Goal: Task Accomplishment & Management: Complete application form

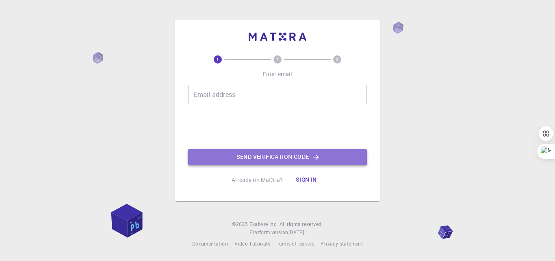
click at [259, 157] on button "Send verification code" at bounding box center [277, 157] width 179 height 16
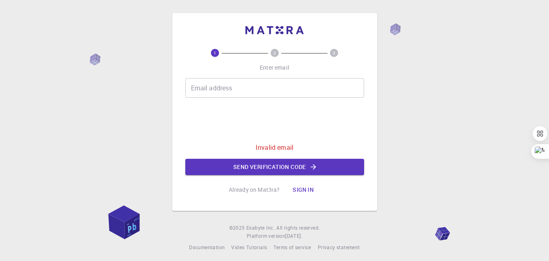
click at [244, 87] on input "Email address" at bounding box center [274, 88] width 179 height 20
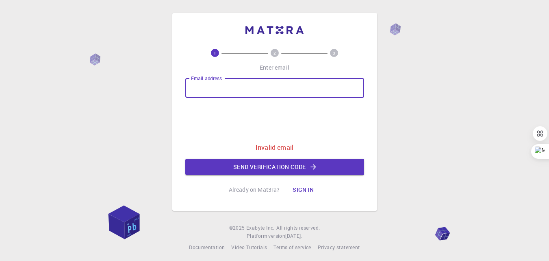
type input "[EMAIL_ADDRESS][DOMAIN_NAME]"
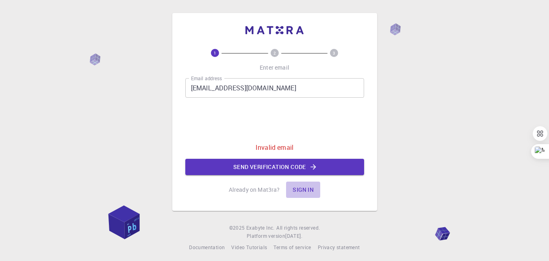
click at [301, 189] on button "Sign in" at bounding box center [303, 189] width 34 height 16
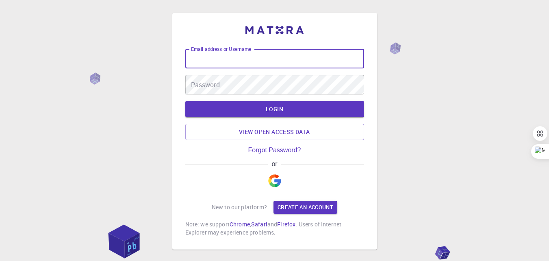
click at [243, 62] on input "Email address or Username" at bounding box center [274, 59] width 179 height 20
type input "fikir"
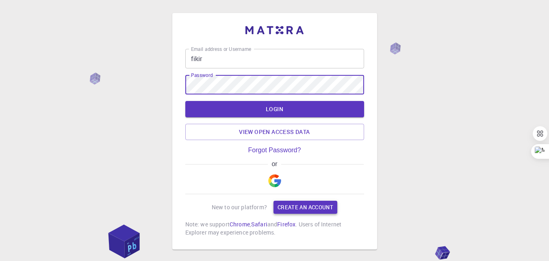
click at [302, 205] on link "Create an account" at bounding box center [306, 206] width 64 height 13
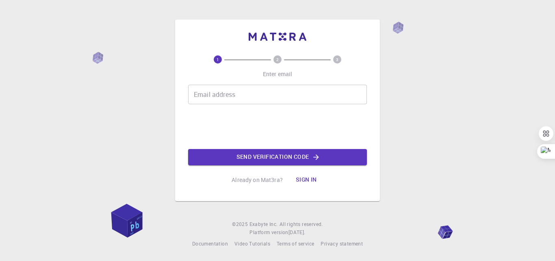
click at [254, 93] on input "Email address" at bounding box center [277, 95] width 179 height 20
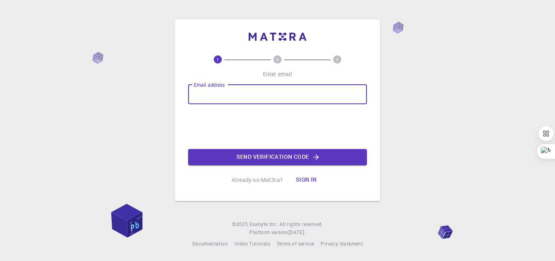
type input "[EMAIL_ADDRESS][DOMAIN_NAME]"
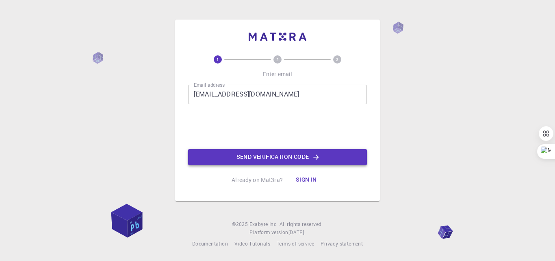
click at [270, 158] on button "Send verification code" at bounding box center [277, 157] width 179 height 16
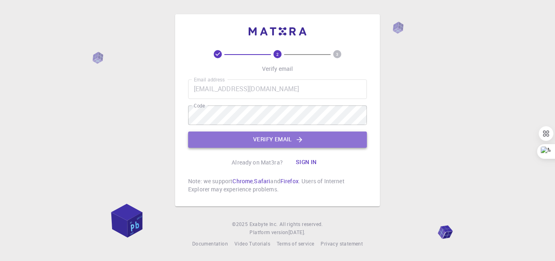
click at [279, 135] on button "Verify email" at bounding box center [277, 139] width 179 height 16
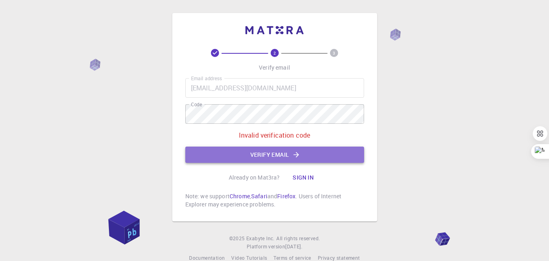
click at [289, 152] on button "Verify email" at bounding box center [274, 154] width 179 height 16
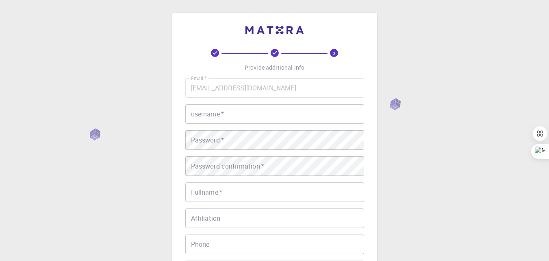
click at [227, 115] on input "username   *" at bounding box center [274, 114] width 179 height 20
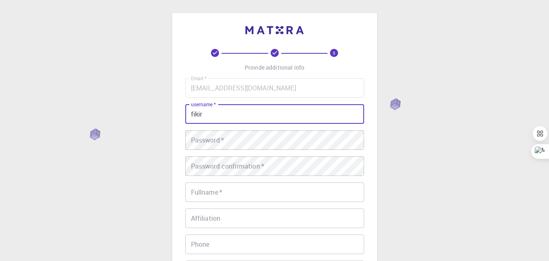
type input "fikir"
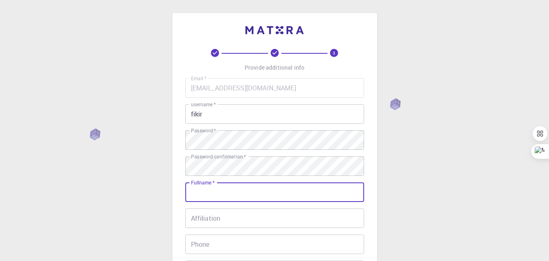
click at [223, 188] on input "Fullname   *" at bounding box center [274, 192] width 179 height 20
type input "[PERSON_NAME]"
type input "0917785767"
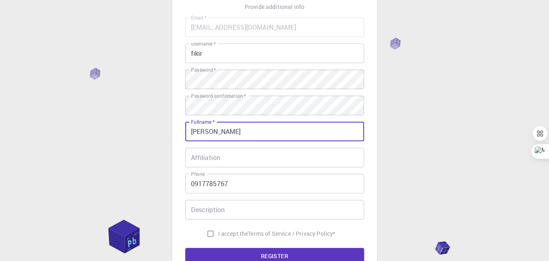
scroll to position [61, 0]
click at [230, 157] on input "Affiliation" at bounding box center [274, 157] width 179 height 20
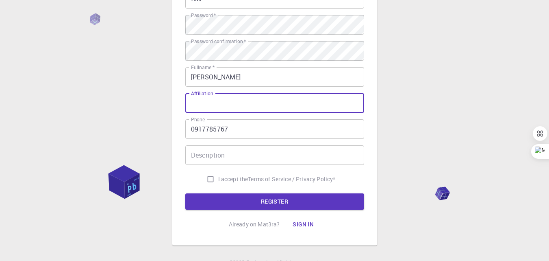
scroll to position [129, 0]
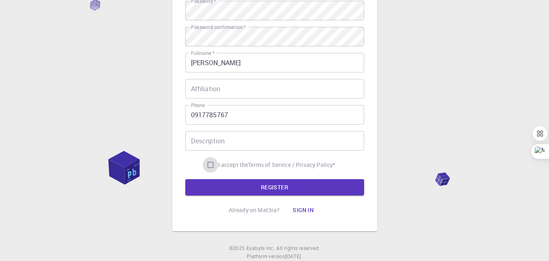
click at [210, 165] on input "I accept the Terms of Service / Privacy Policy *" at bounding box center [210, 164] width 15 height 15
checkbox input "true"
click at [259, 119] on input "0917785767" at bounding box center [274, 115] width 179 height 20
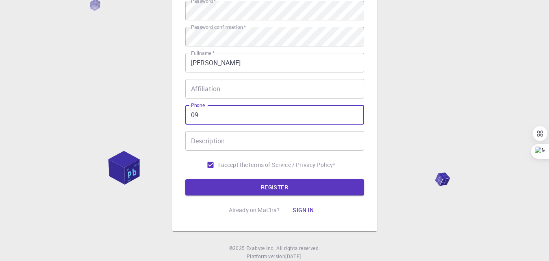
type input "0"
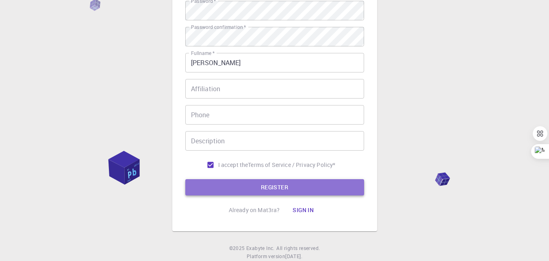
click at [270, 191] on button "REGISTER" at bounding box center [274, 187] width 179 height 16
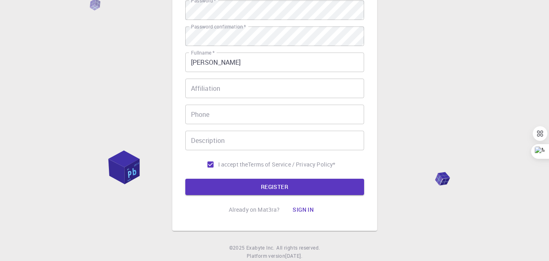
scroll to position [153, 0]
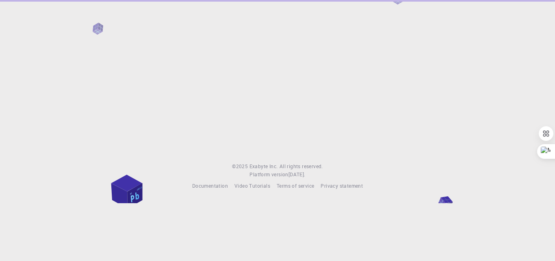
drag, startPoint x: 357, startPoint y: 130, endPoint x: 283, endPoint y: 167, distance: 82.2
click at [283, 167] on span "All rights reserved." at bounding box center [301, 166] width 43 height 8
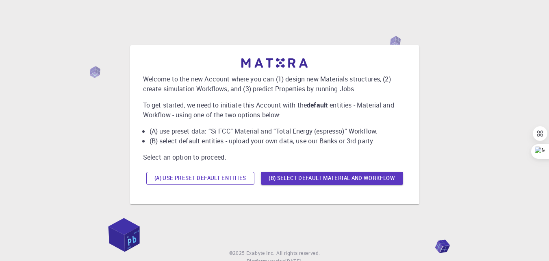
click at [198, 178] on button "(A) Use preset default entities" at bounding box center [200, 178] width 108 height 13
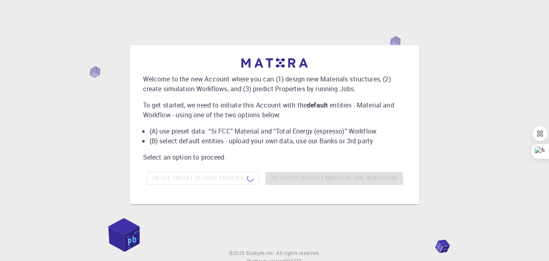
click at [165, 208] on div "Welcome to the new Account where you can (1) design new Materials structures, (…" at bounding box center [275, 124] width 530 height 203
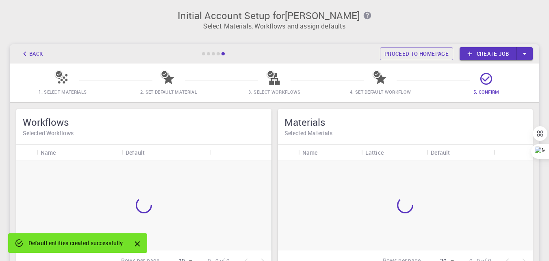
click at [89, 39] on div "Initial Account Setup for [PERSON_NAME] Select Materials, Workflows and assign …" at bounding box center [274, 167] width 549 height 335
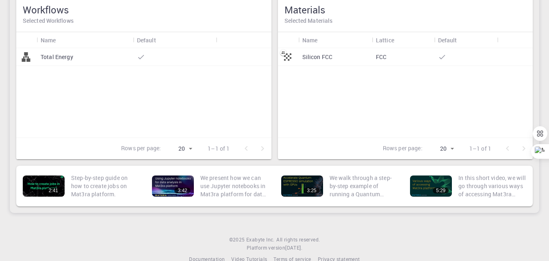
scroll to position [128, 0]
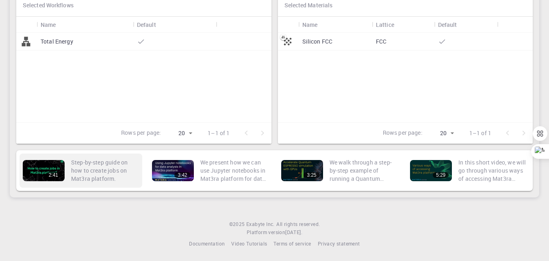
click at [38, 168] on div "2:41" at bounding box center [44, 170] width 42 height 21
click at [55, 164] on div "2:41" at bounding box center [44, 170] width 42 height 21
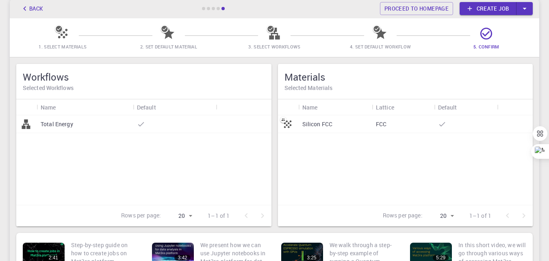
scroll to position [44, 0]
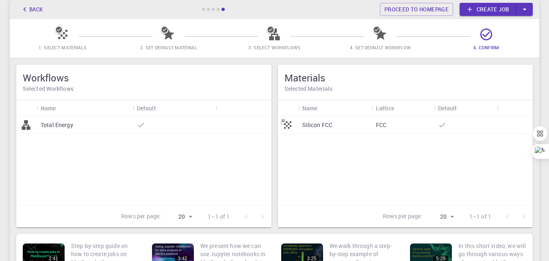
click at [487, 35] on icon at bounding box center [487, 34] width 12 height 12
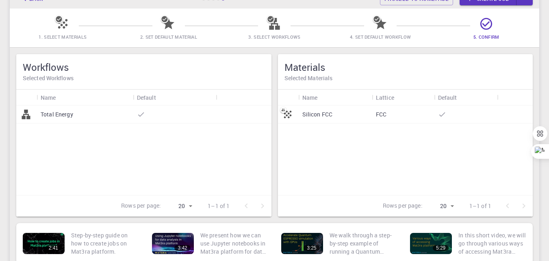
scroll to position [39, 0]
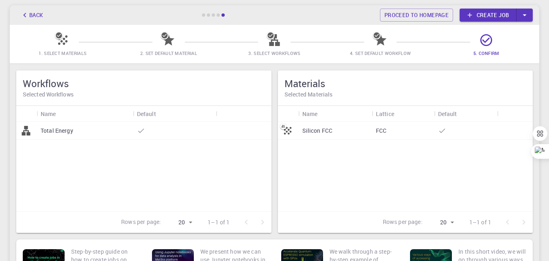
click at [487, 47] on div at bounding box center [486, 43] width 14 height 11
click at [498, 18] on link "Create job" at bounding box center [488, 15] width 57 height 13
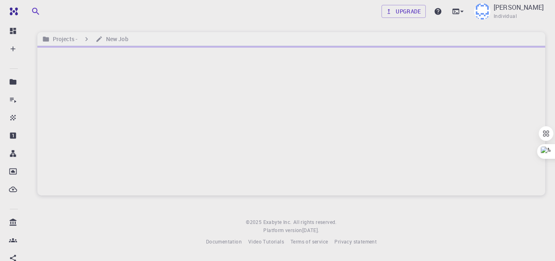
click at [252, 82] on div at bounding box center [291, 120] width 508 height 149
